Goal: Task Accomplishment & Management: Manage account settings

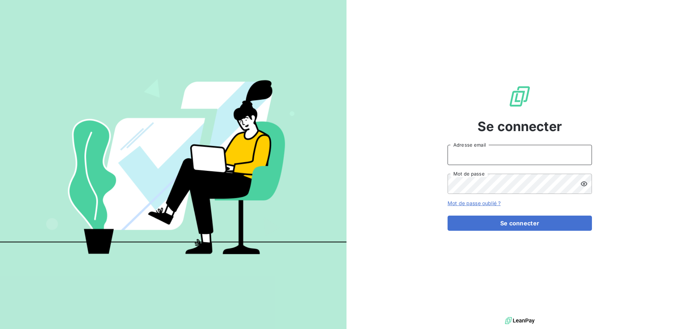
type input "[EMAIL_ADDRESS][DOMAIN_NAME]"
click at [531, 208] on form "[EMAIL_ADDRESS][DOMAIN_NAME] Adresse email Mot de passe Mot de passe oublié ? S…" at bounding box center [519, 188] width 144 height 86
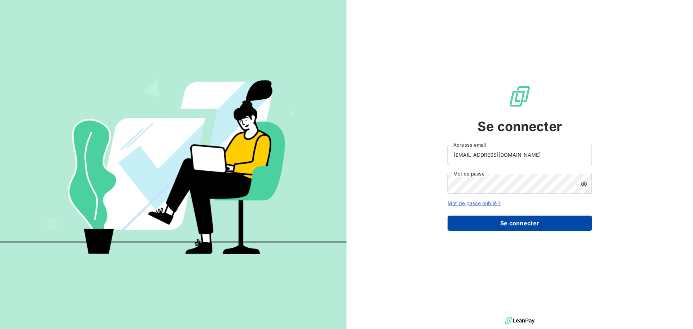
click at [530, 220] on button "Se connecter" at bounding box center [519, 222] width 144 height 15
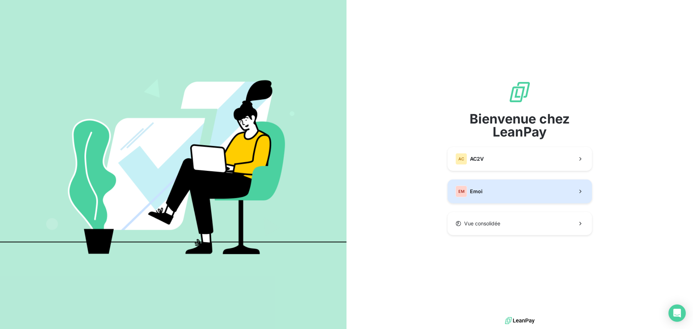
click at [502, 195] on button "EM Emoi" at bounding box center [519, 191] width 144 height 24
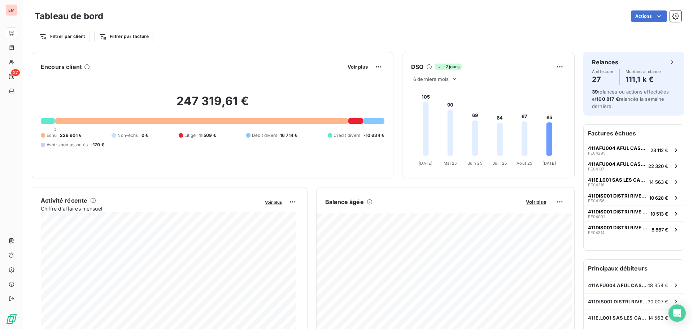
drag, startPoint x: 394, startPoint y: 56, endPoint x: 383, endPoint y: 57, distance: 10.6
click at [383, 57] on div "Encours client Voir plus 247 319,61 € 0 Échu 229 901 € Non-échu 0 € Litige 11 5…" at bounding box center [303, 115] width 543 height 126
drag, startPoint x: 30, startPoint y: 48, endPoint x: 310, endPoint y: 61, distance: 280.6
click at [90, 82] on div "247 319,61 € 0 Échu 229 901 € Non-échu 0 € Litige 11 509 € Débit divers 16 714 …" at bounding box center [212, 121] width 343 height 97
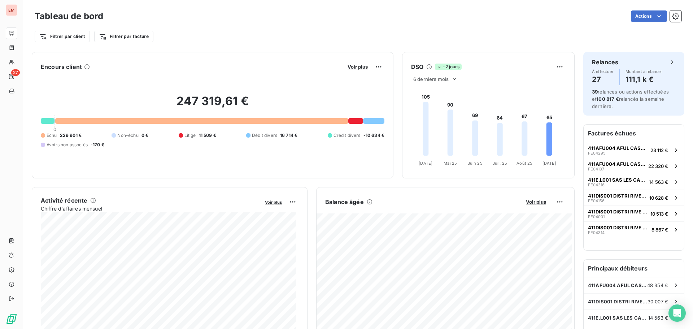
click at [205, 157] on div "247 319,61 € 0 Échu 229 901 € Non-échu 0 € Litige 11 509 € Débit divers 16 714 …" at bounding box center [212, 121] width 343 height 97
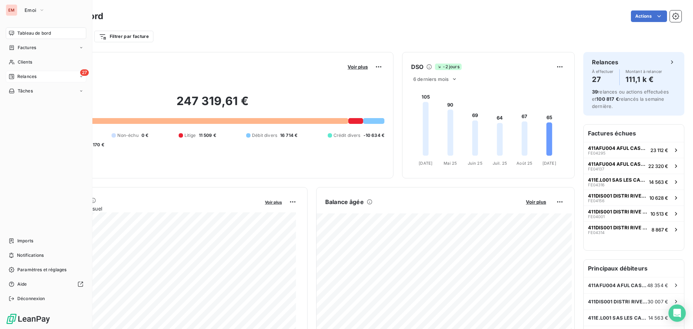
click at [26, 78] on span "Relances" at bounding box center [26, 76] width 19 height 6
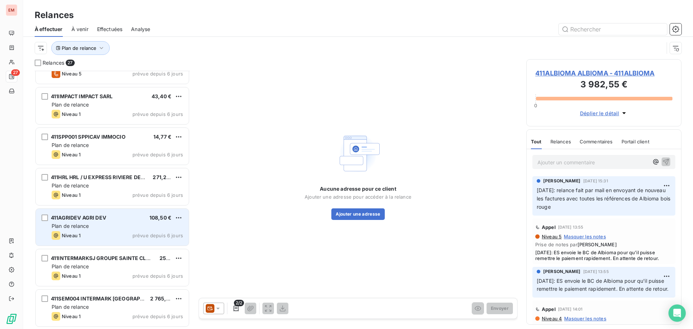
scroll to position [617, 0]
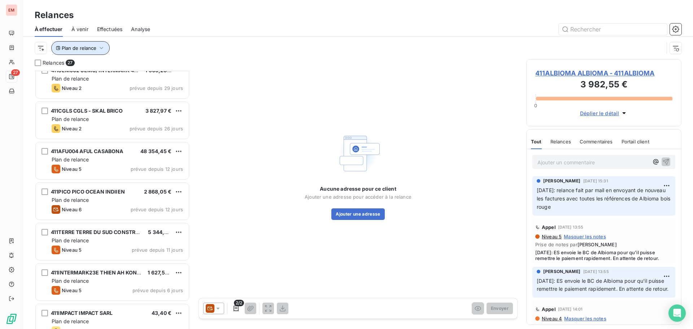
click at [81, 51] on button "Plan de relance" at bounding box center [80, 48] width 58 height 14
click at [114, 71] on div "Contient is" at bounding box center [114, 67] width 38 height 10
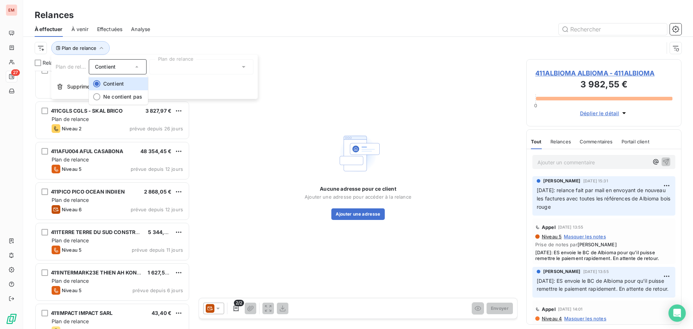
click at [114, 71] on div "Contient" at bounding box center [114, 67] width 38 height 10
click at [150, 35] on div "Analyse" at bounding box center [140, 29] width 19 height 15
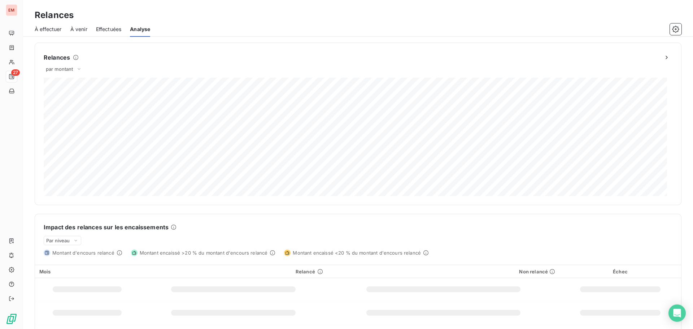
click at [107, 29] on span "Effectuées" at bounding box center [109, 29] width 26 height 7
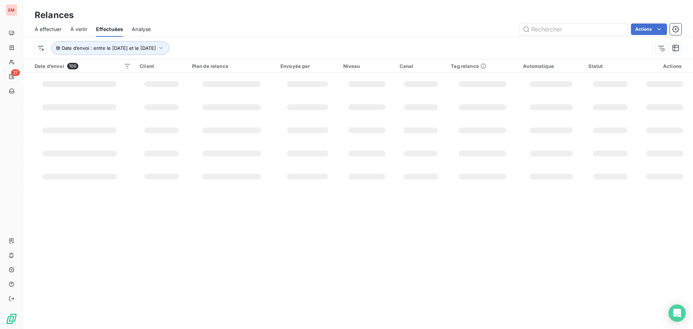
click at [51, 29] on span "À effectuer" at bounding box center [48, 29] width 27 height 7
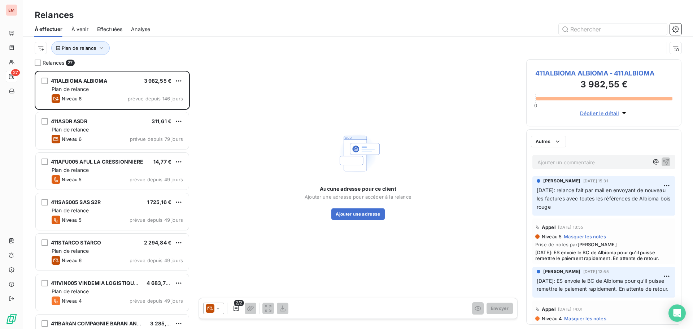
scroll to position [253, 150]
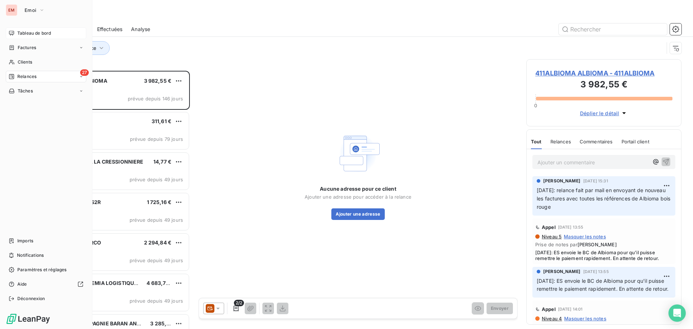
click at [14, 31] on div "Tableau de bord" at bounding box center [46, 33] width 80 height 12
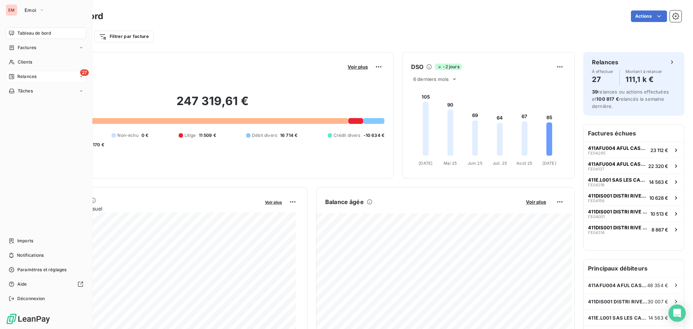
click at [14, 78] on icon at bounding box center [11, 76] width 5 height 5
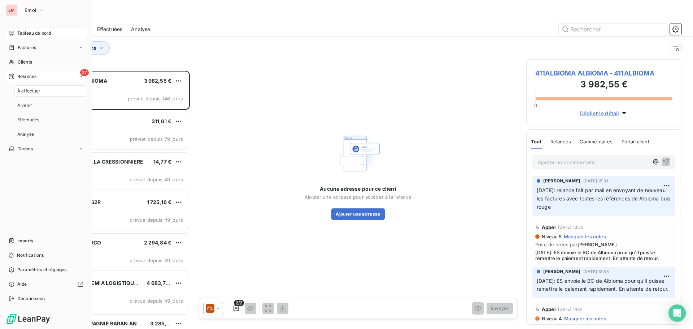
scroll to position [253, 150]
click at [30, 29] on div "Tableau de bord" at bounding box center [46, 33] width 80 height 12
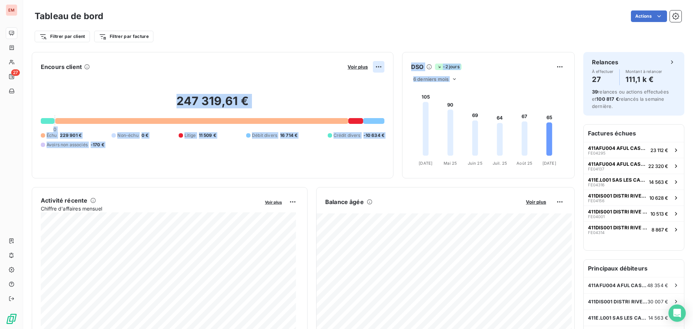
drag, startPoint x: 395, startPoint y: 181, endPoint x: 375, endPoint y: 62, distance: 120.0
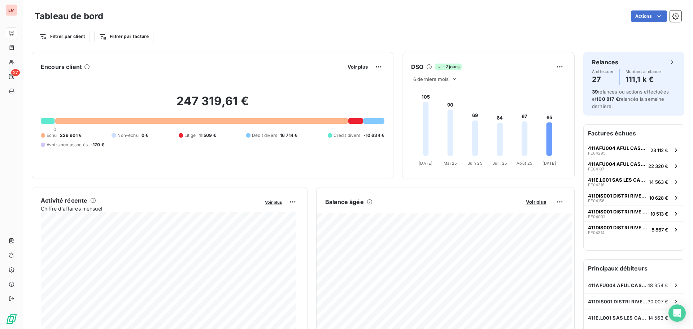
drag, startPoint x: 325, startPoint y: 53, endPoint x: 307, endPoint y: 50, distance: 18.2
click at [324, 53] on div "Encours client Voir plus 247 319,61 € 0 Échu 229 901 € Non-échu 0 € Litige 11 5…" at bounding box center [212, 115] width 361 height 126
drag, startPoint x: 27, startPoint y: 42, endPoint x: 118, endPoint y: 91, distance: 102.8
click at [127, 143] on div "Tableau de bord Actions Filtrer par client Filtrer par facture Encours client V…" at bounding box center [358, 164] width 670 height 329
click at [97, 58] on div "Encours client Voir plus 247 319,61 € 0 Échu 229 901 € Non-échu 0 € Litige 11 5…" at bounding box center [212, 115] width 361 height 126
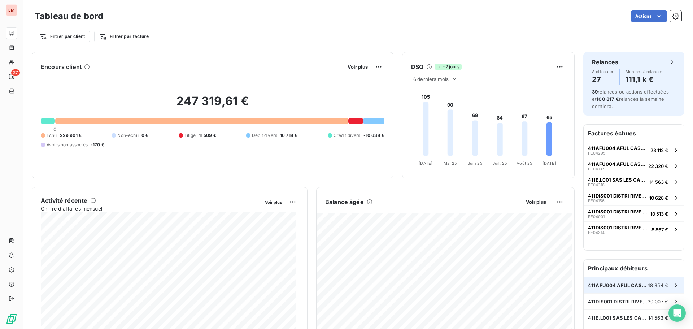
click at [614, 283] on span "411AFU004 AFUL CASABONA" at bounding box center [617, 285] width 59 height 6
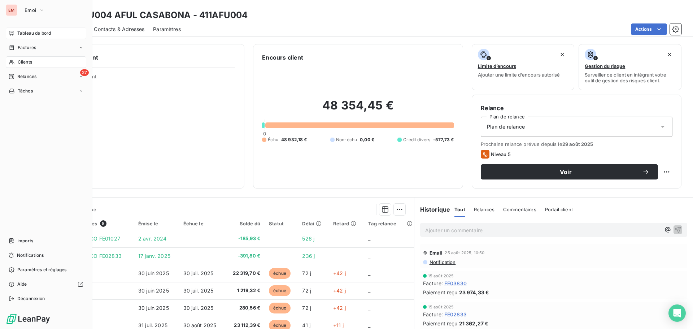
click at [30, 32] on span "Tableau de bord" at bounding box center [34, 33] width 34 height 6
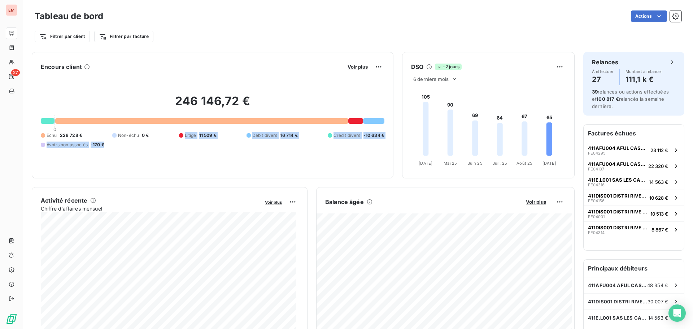
drag, startPoint x: 171, startPoint y: 169, endPoint x: 112, endPoint y: 165, distance: 58.6
click at [112, 165] on div "246 146,72 € 0 Échu 228 728 € Non-échu 0 € Litige 11 509 € Débit divers 16 714 …" at bounding box center [212, 121] width 343 height 97
click at [121, 163] on div "246 146,72 € 0 Échu 228 728 € Non-échu 0 € Litige 11 509 € Débit divers 16 714 …" at bounding box center [212, 121] width 343 height 97
click at [125, 157] on div "246 146,72 € 0 Échu 228 728 € Non-échu 0 € Litige 11 509 € Débit divers 16 714 …" at bounding box center [212, 121] width 343 height 97
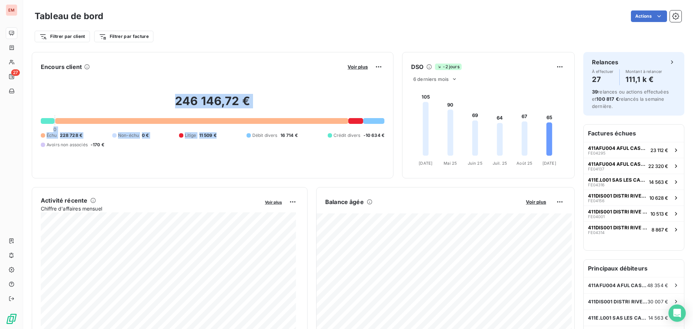
drag, startPoint x: 37, startPoint y: 116, endPoint x: 220, endPoint y: 167, distance: 189.6
click at [220, 167] on div "Encours client Voir plus 246 146,72 € 0 Échu 228 728 € Non-échu 0 € Litige 11 5…" at bounding box center [212, 115] width 361 height 126
click at [222, 174] on div "Encours client Voir plus 246 146,72 € 0 Échu 228 728 € Non-échu 0 € Litige 11 5…" at bounding box center [212, 115] width 361 height 126
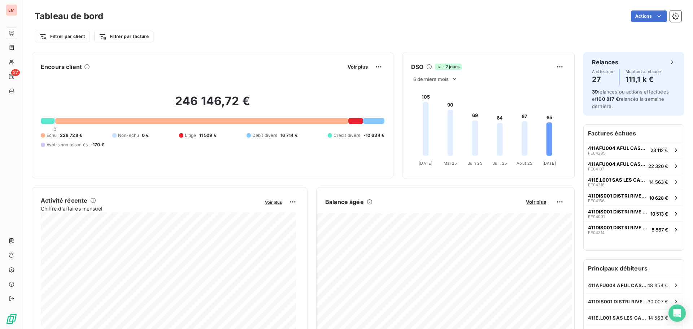
click at [422, 140] on icon at bounding box center [425, 129] width 6 height 54
click at [446, 74] on div "DSO -2 jours 6 derniers mois 105 90 69 64 67 65 [DATE] Avr. [DATE] Mai [DATE] J…" at bounding box center [488, 115] width 172 height 108
click at [451, 79] on icon at bounding box center [454, 79] width 6 height 6
click at [430, 110] on li "12" at bounding box center [436, 107] width 48 height 13
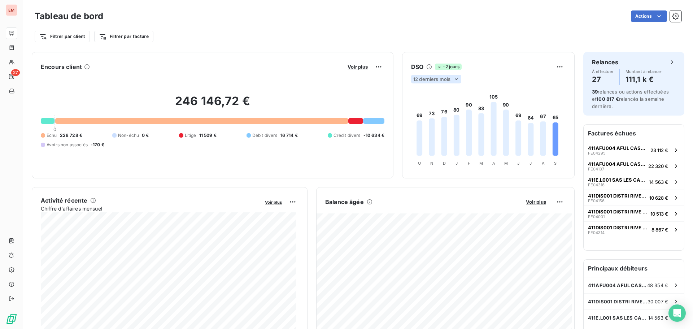
click at [443, 81] on span "12 derniers mois" at bounding box center [431, 79] width 37 height 6
click at [429, 95] on li "6" at bounding box center [436, 92] width 48 height 13
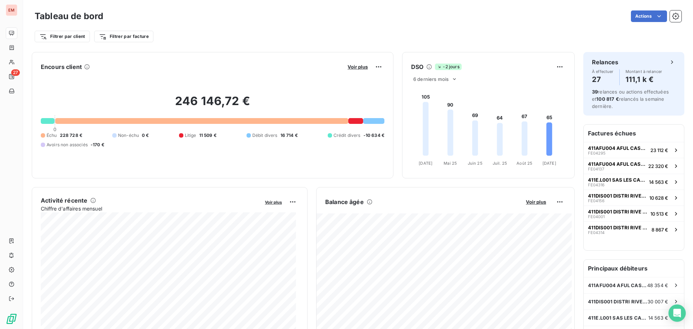
click at [426, 69] on icon at bounding box center [428, 66] width 5 height 5
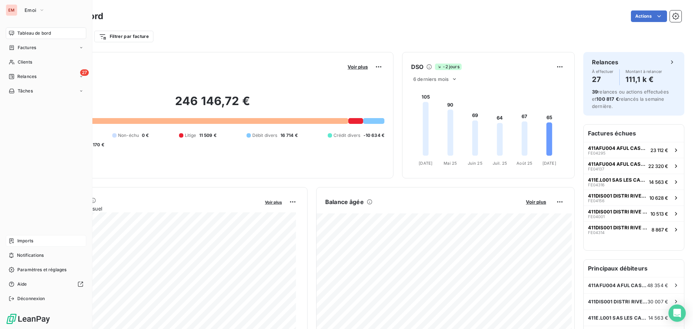
click at [25, 243] on span "Imports" at bounding box center [25, 240] width 16 height 6
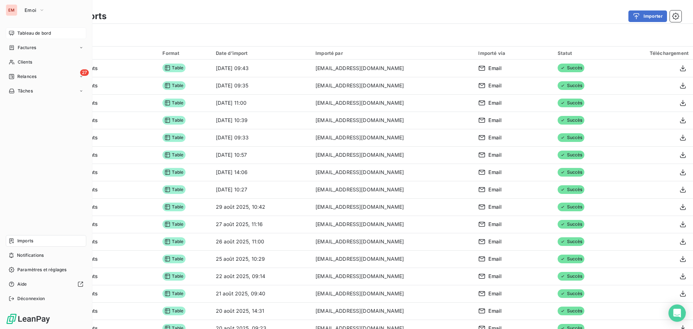
click at [16, 32] on div "Tableau de bord" at bounding box center [46, 33] width 80 height 12
